Goal: Transaction & Acquisition: Purchase product/service

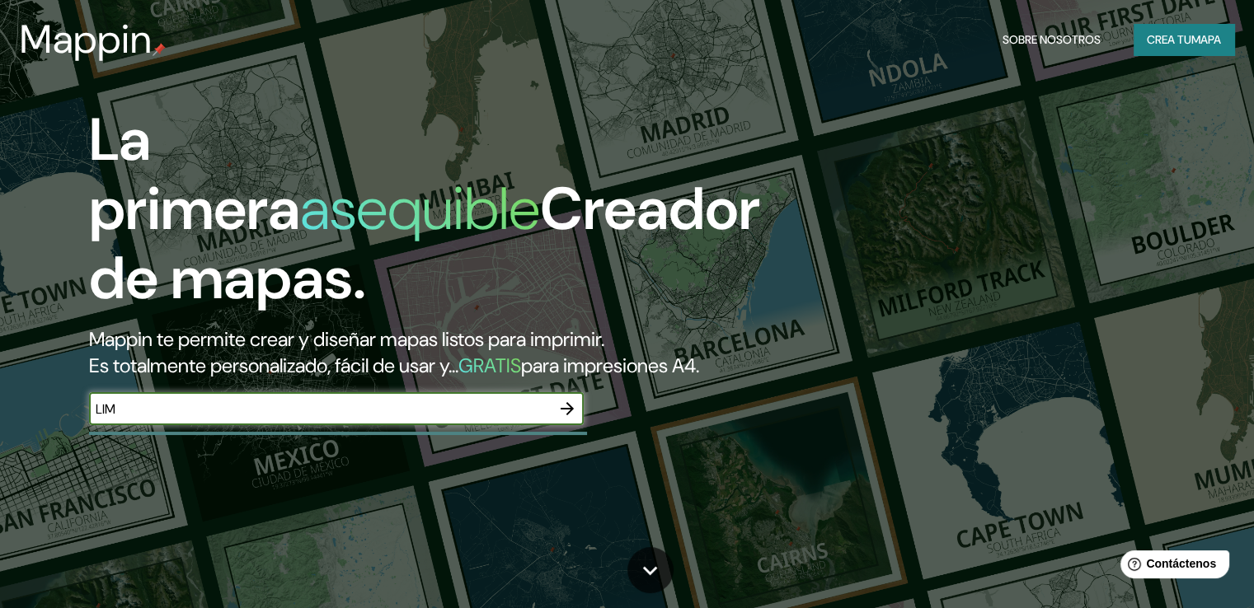
type input "lima"
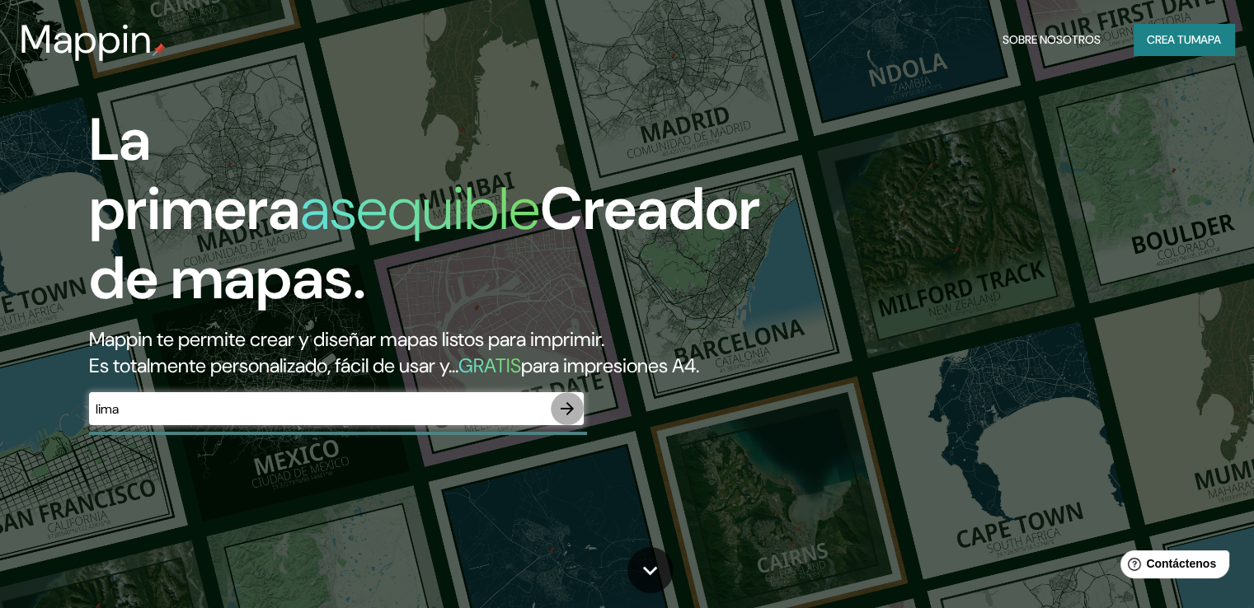
click at [570, 415] on icon "button" at bounding box center [567, 408] width 13 height 13
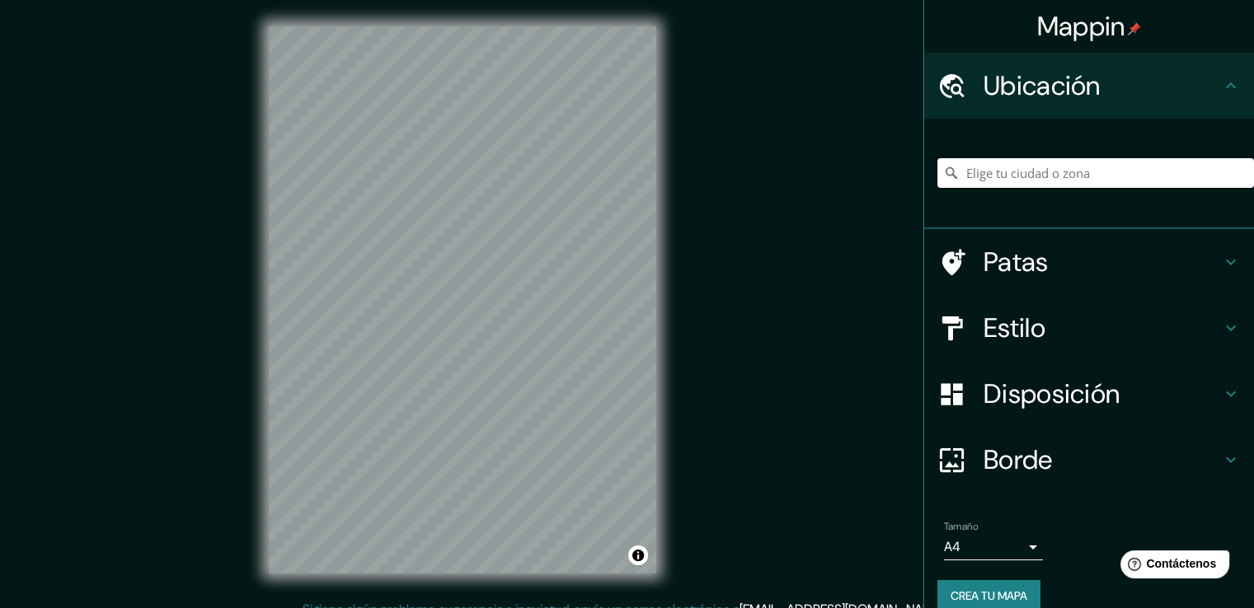
click at [1016, 168] on input "Elige tu ciudad o zona" at bounding box center [1095, 173] width 317 height 30
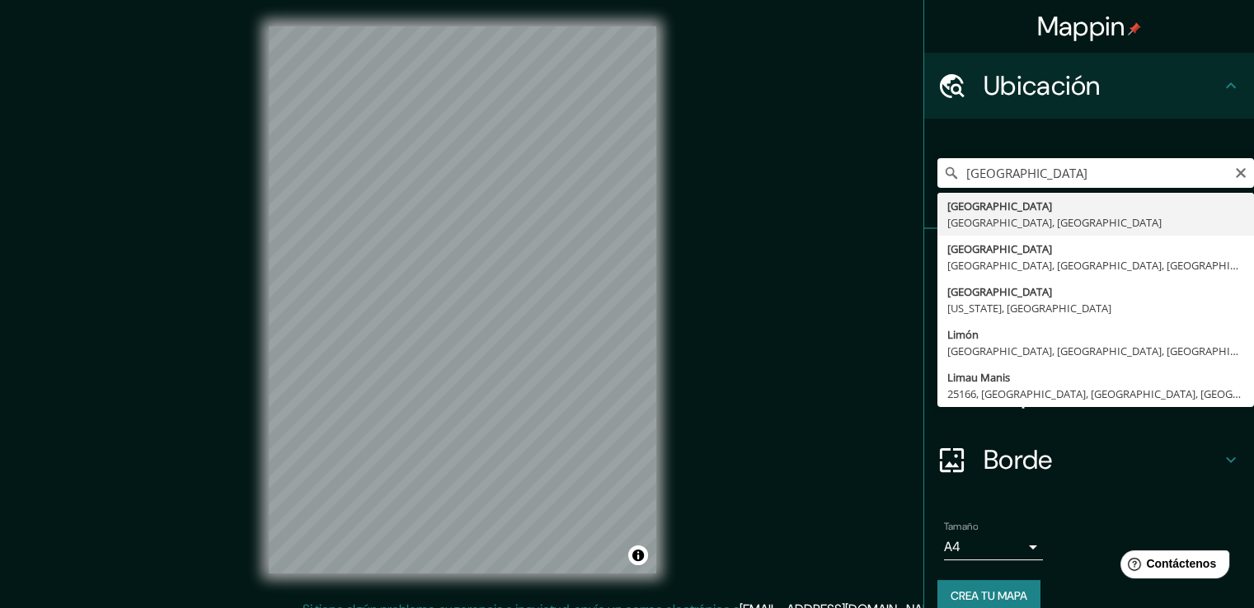
type input "[GEOGRAPHIC_DATA], [GEOGRAPHIC_DATA], [GEOGRAPHIC_DATA]"
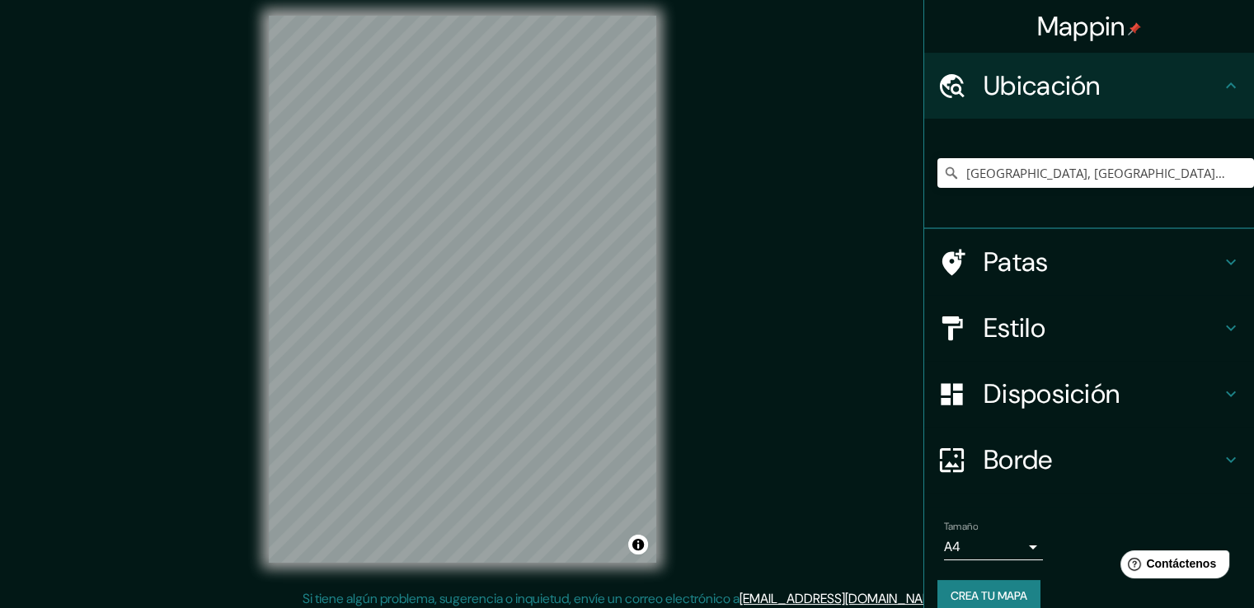
scroll to position [18, 0]
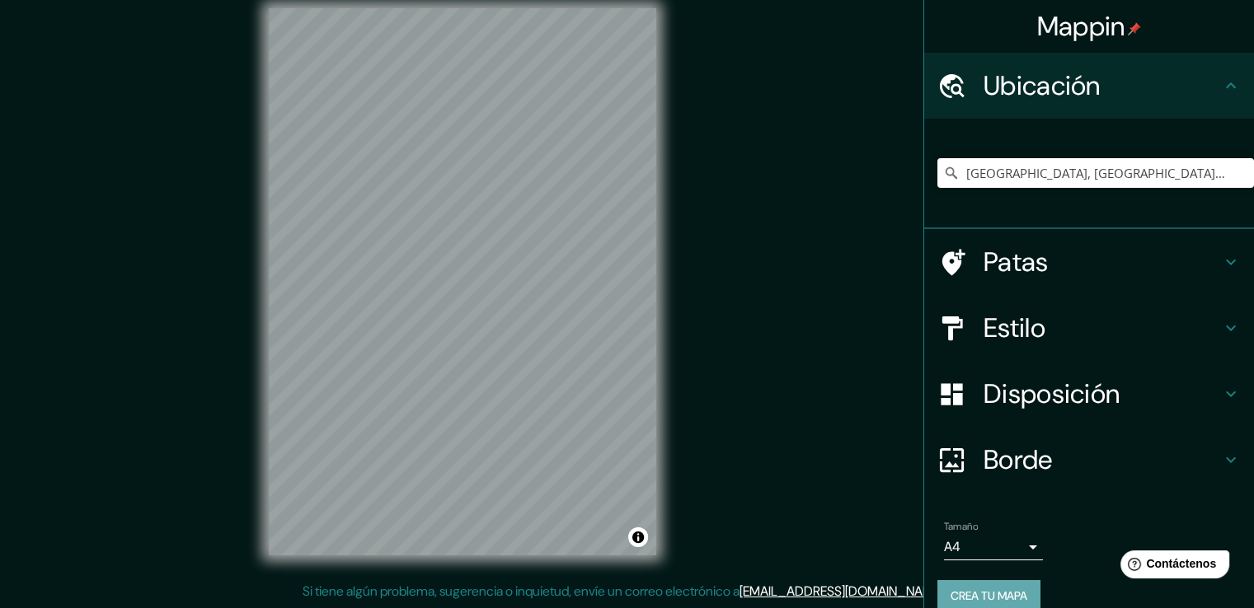
click at [972, 589] on font "Crea tu mapa" at bounding box center [988, 596] width 77 height 15
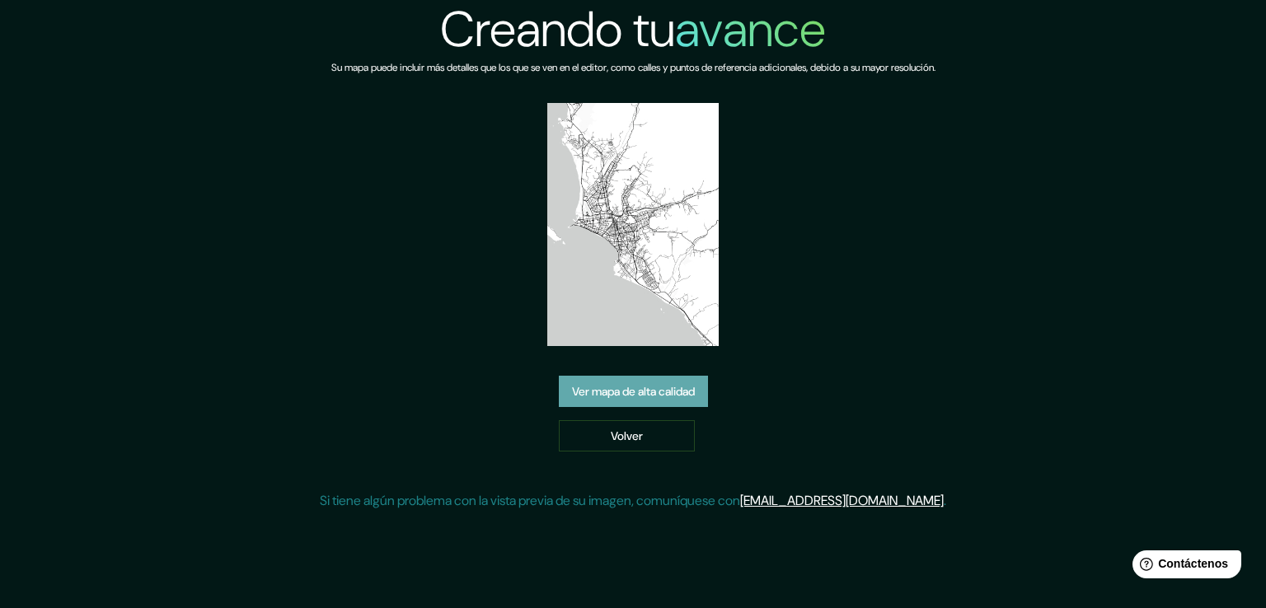
click at [631, 392] on font "Ver mapa de alta calidad" at bounding box center [633, 391] width 123 height 15
